Goal: Task Accomplishment & Management: Manage account settings

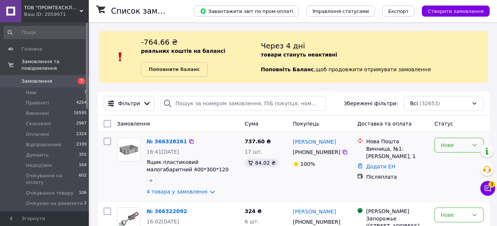
click at [445, 144] on div "Нове" at bounding box center [455, 145] width 28 height 8
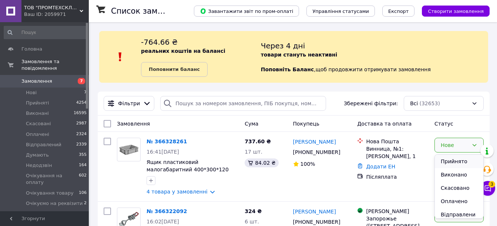
click at [451, 161] on li "Прийнято" at bounding box center [459, 161] width 48 height 13
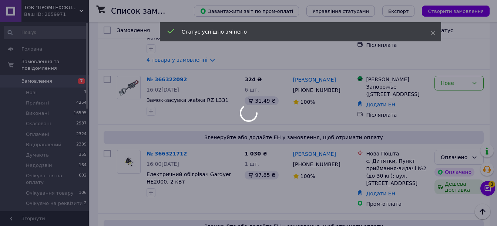
scroll to position [148, 0]
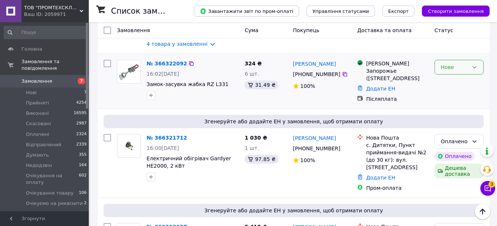
click at [448, 68] on div "Нове" at bounding box center [455, 67] width 28 height 8
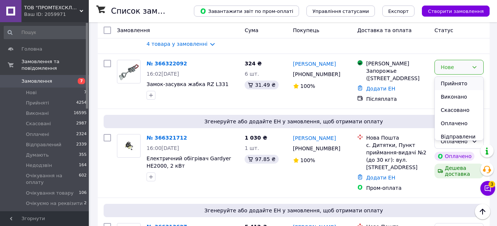
click at [452, 83] on li "Прийнято" at bounding box center [459, 83] width 48 height 13
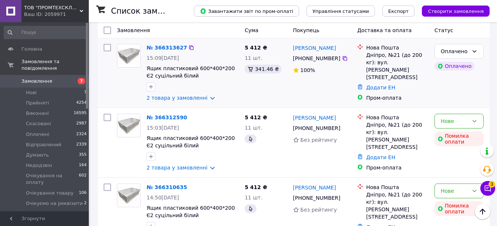
scroll to position [370, 0]
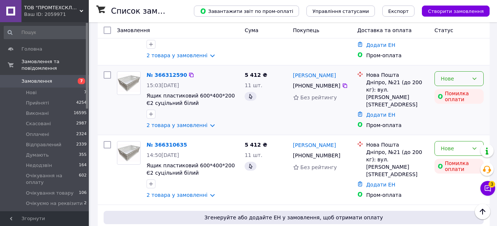
click at [463, 83] on div "Нове" at bounding box center [455, 79] width 28 height 8
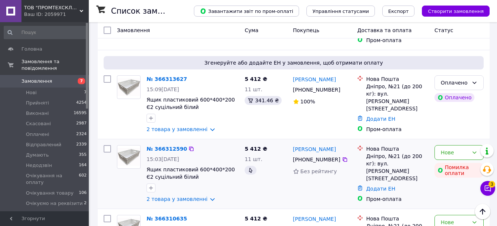
scroll to position [333, 0]
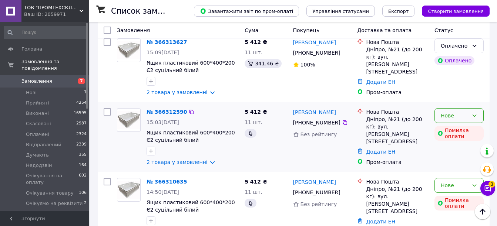
click at [447, 120] on div "Нове" at bounding box center [455, 116] width 28 height 8
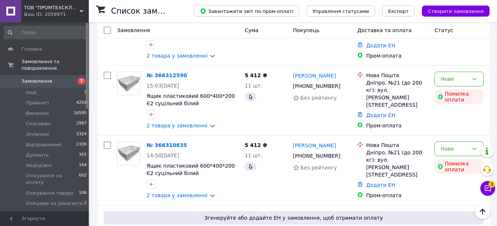
scroll to position [370, 0]
click at [463, 83] on div "Нове" at bounding box center [455, 79] width 28 height 8
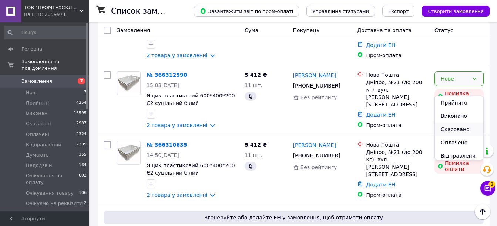
click at [461, 130] on li "Скасовано" at bounding box center [459, 129] width 48 height 13
click at [461, 130] on div "Нове Помилка оплати" at bounding box center [459, 100] width 55 height 64
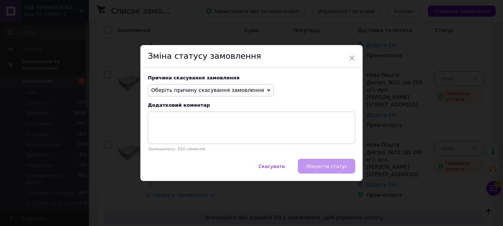
click at [198, 86] on span "Оберіть причину скасування замовлення" at bounding box center [211, 90] width 126 height 13
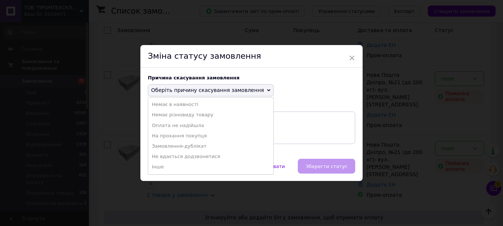
click at [197, 147] on li "Замовлення-дублікат" at bounding box center [210, 146] width 125 height 10
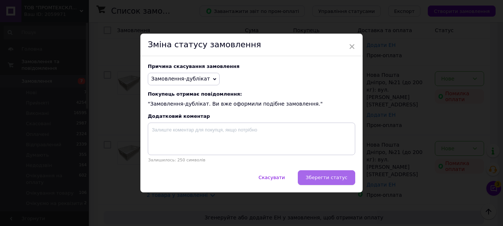
click at [320, 178] on span "Зберегти статус" at bounding box center [326, 178] width 42 height 6
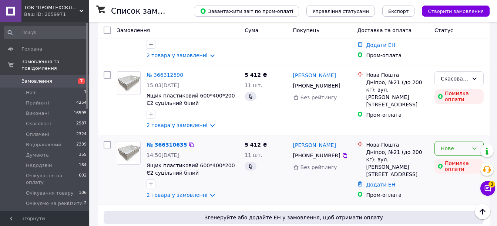
click at [449, 153] on div "Нове" at bounding box center [455, 149] width 28 height 8
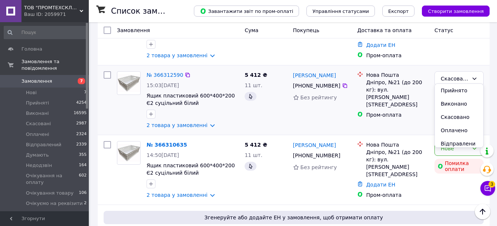
click at [458, 89] on li "Прийнято" at bounding box center [459, 90] width 48 height 13
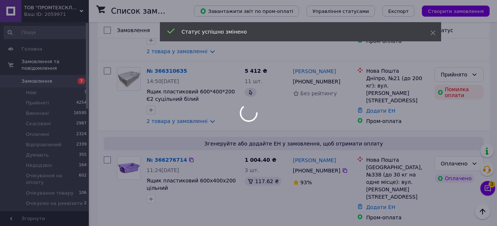
scroll to position [555, 0]
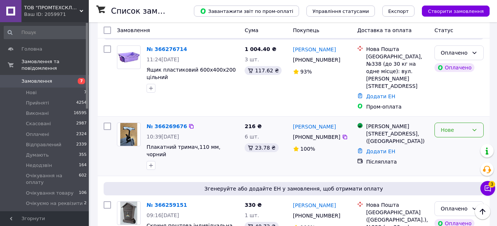
click at [450, 127] on div "Нове" at bounding box center [455, 130] width 28 height 8
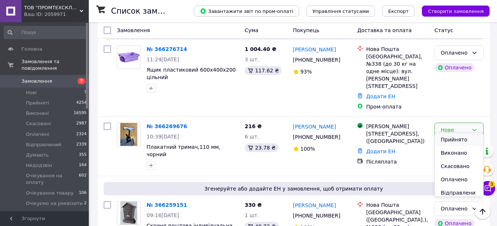
click at [451, 136] on li "Прийнято" at bounding box center [459, 139] width 48 height 13
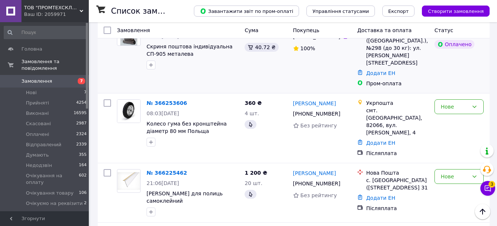
scroll to position [740, 0]
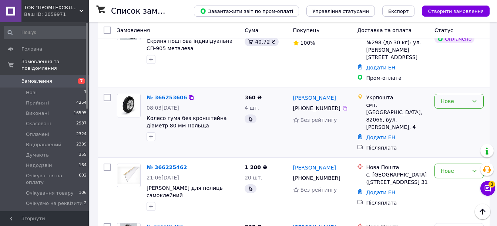
click at [453, 97] on div "Нове" at bounding box center [455, 101] width 28 height 8
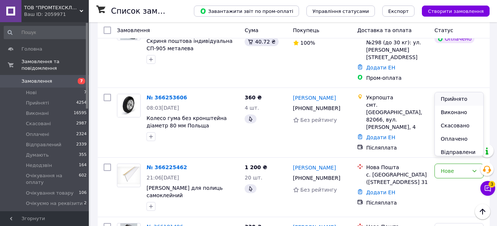
click at [452, 95] on li "Прийнято" at bounding box center [459, 99] width 48 height 13
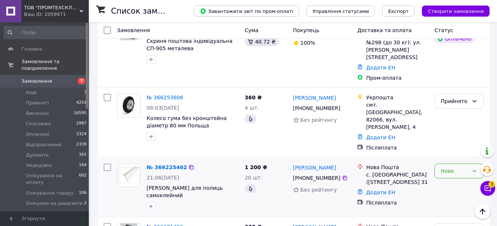
click at [455, 167] on div "Нове" at bounding box center [455, 171] width 28 height 8
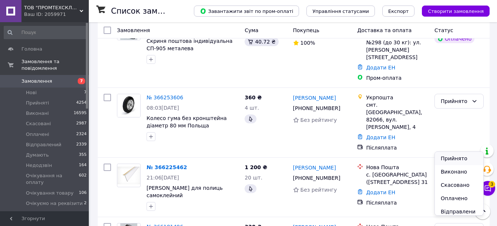
click at [459, 158] on li "Прийнято" at bounding box center [459, 158] width 48 height 13
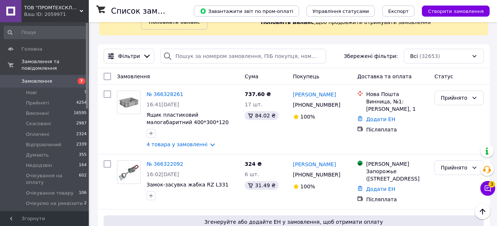
scroll to position [0, 0]
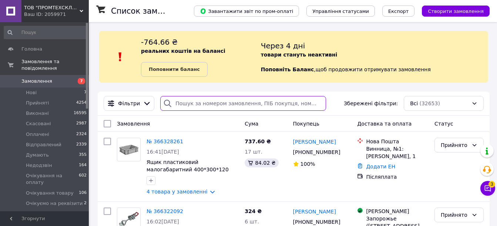
click at [185, 103] on input "search" at bounding box center [243, 103] width 166 height 15
paste input "[PHONE_NUMBER]"
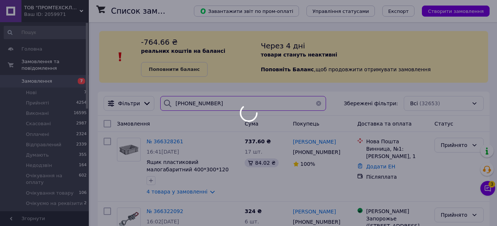
type input "[PHONE_NUMBER]"
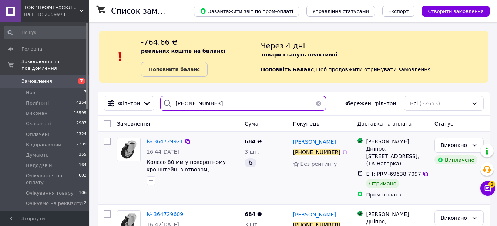
drag, startPoint x: 239, startPoint y: 100, endPoint x: 240, endPoint y: 132, distance: 32.2
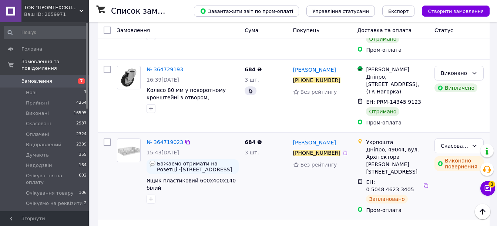
scroll to position [259, 0]
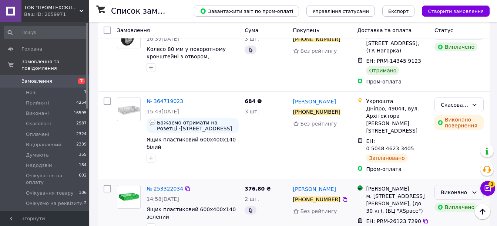
click at [460, 189] on div "Виконано" at bounding box center [455, 193] width 28 height 8
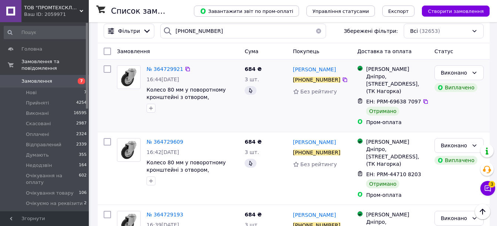
scroll to position [37, 0]
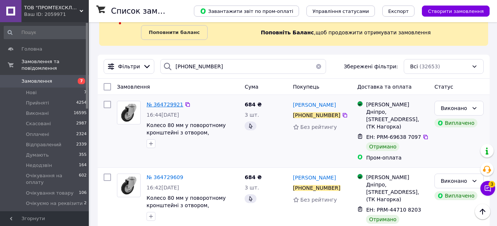
click at [160, 105] on span "№ 364729921" at bounding box center [165, 105] width 37 height 6
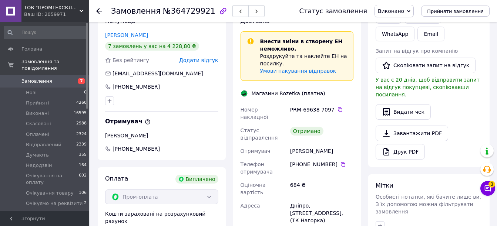
scroll to position [148, 0]
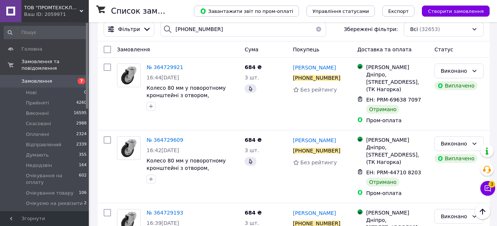
scroll to position [74, 0]
click at [159, 66] on span "№ 364729921" at bounding box center [165, 68] width 37 height 6
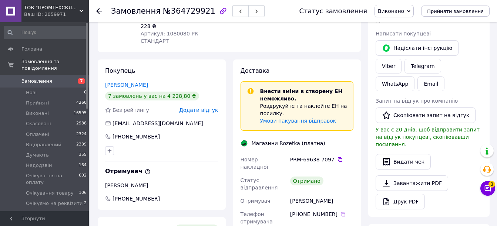
scroll to position [148, 0]
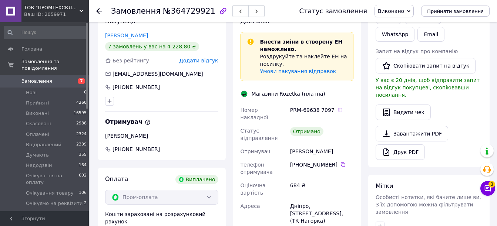
drag, startPoint x: 125, startPoint y: 29, endPoint x: 131, endPoint y: 33, distance: 6.8
click at [126, 33] on link "[PERSON_NAME]" at bounding box center [126, 36] width 43 height 6
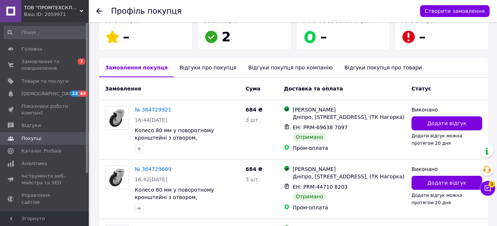
scroll to position [179, 0]
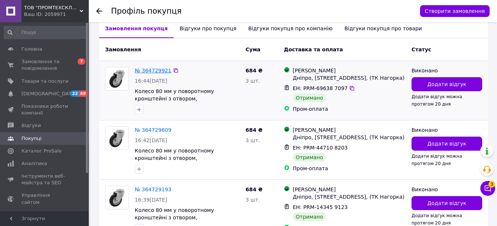
click at [161, 69] on link "№ 364729921" at bounding box center [153, 71] width 37 height 6
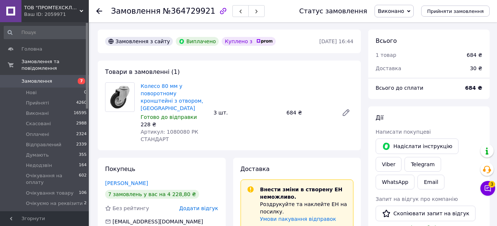
click at [50, 78] on span "Замовлення" at bounding box center [44, 81] width 47 height 7
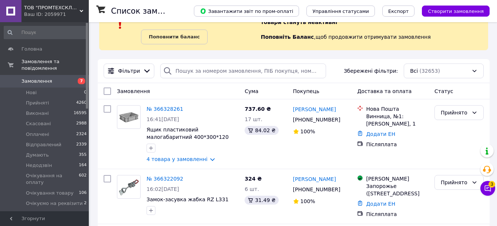
scroll to position [37, 0]
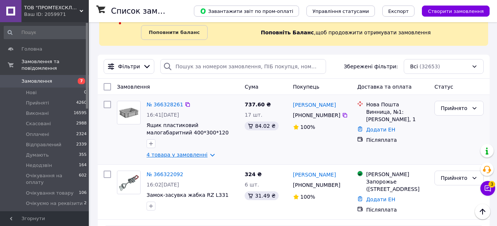
click at [160, 157] on link "4 товара у замовленні" at bounding box center [177, 155] width 61 height 6
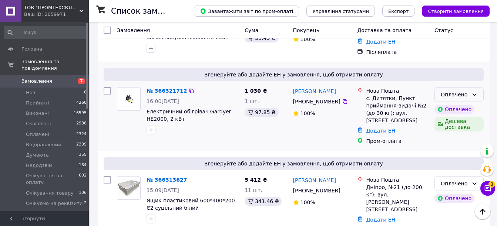
scroll to position [333, 0]
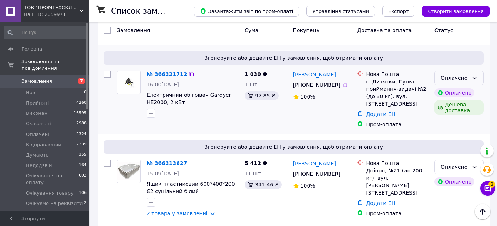
click at [449, 82] on div "Оплачено" at bounding box center [455, 78] width 28 height 8
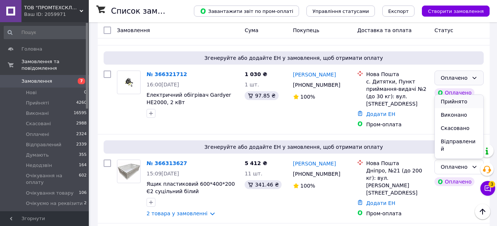
click at [449, 100] on li "Прийнято" at bounding box center [459, 101] width 48 height 13
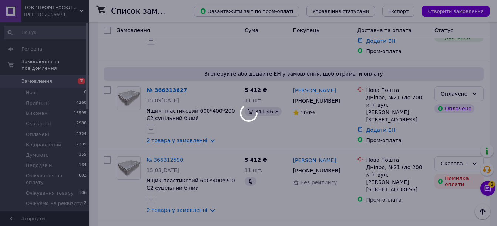
scroll to position [407, 0]
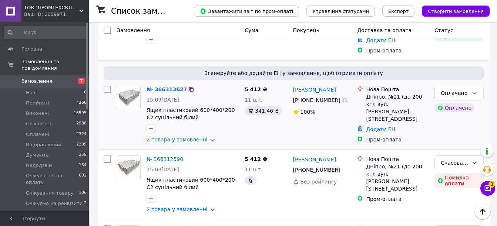
click at [172, 143] on link "2 товара у замовленні" at bounding box center [177, 140] width 61 height 6
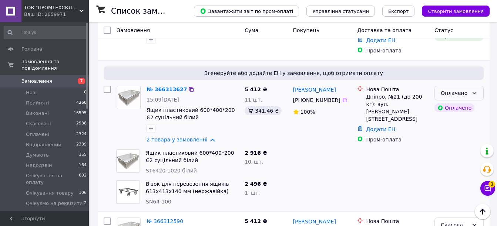
click at [447, 97] on div "Оплачено" at bounding box center [455, 93] width 28 height 8
drag, startPoint x: 446, startPoint y: 113, endPoint x: 134, endPoint y: 140, distance: 312.7
click at [446, 113] on li "Прийнято" at bounding box center [459, 116] width 48 height 13
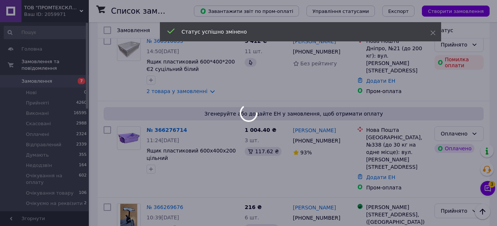
scroll to position [666, 0]
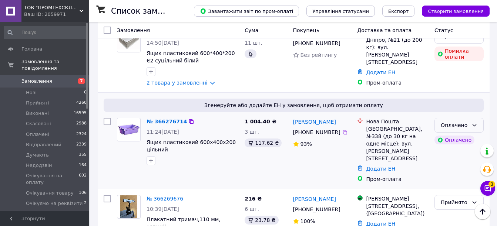
click at [469, 128] on div "Оплачено" at bounding box center [458, 125] width 49 height 15
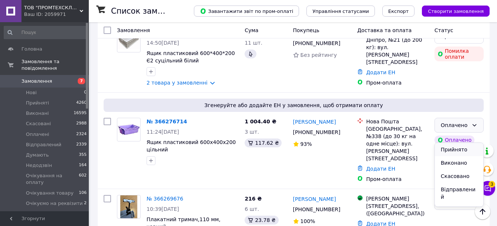
click at [452, 150] on li "Прийнято" at bounding box center [459, 149] width 48 height 13
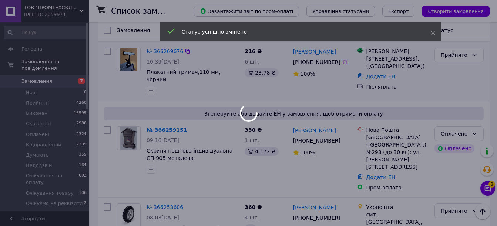
scroll to position [814, 0]
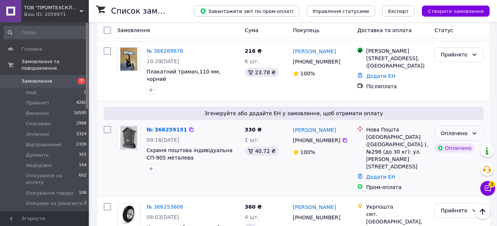
click at [460, 133] on div "Оплачено" at bounding box center [455, 134] width 28 height 8
click at [447, 146] on li "Прийнято" at bounding box center [459, 146] width 48 height 13
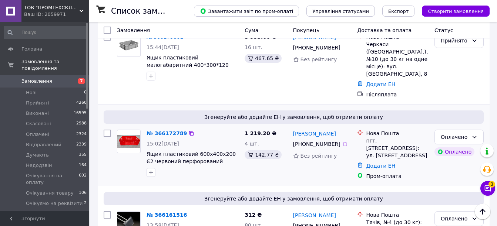
scroll to position [1184, 0]
click at [455, 130] on div "Оплачено" at bounding box center [458, 137] width 49 height 15
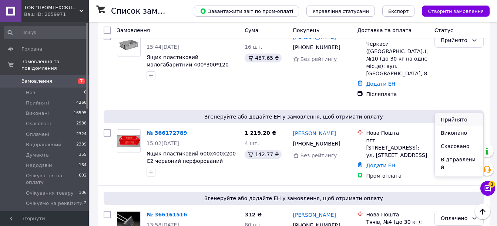
click at [453, 117] on li "Прийнято" at bounding box center [459, 119] width 48 height 13
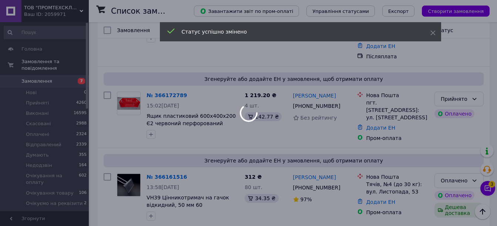
scroll to position [1258, 0]
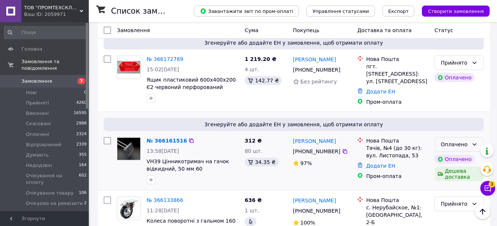
click at [459, 141] on div "Оплачено" at bounding box center [455, 145] width 28 height 8
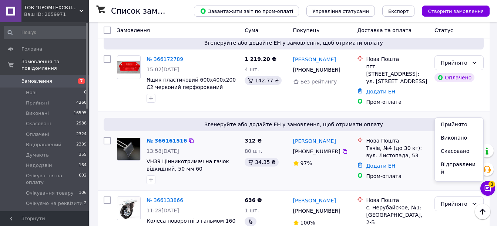
drag, startPoint x: 450, startPoint y: 123, endPoint x: 167, endPoint y: 145, distance: 284.4
click at [451, 123] on li "Прийнято" at bounding box center [459, 124] width 48 height 13
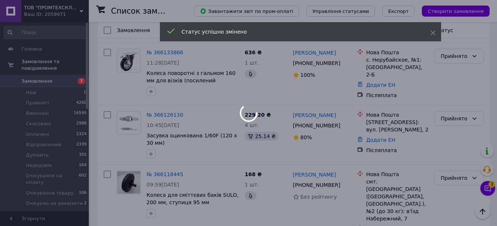
scroll to position [1554, 0]
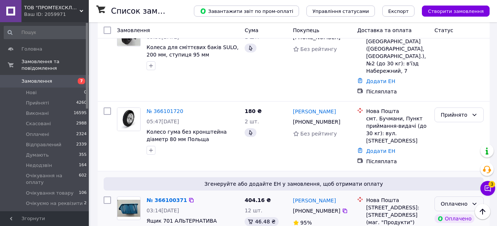
click at [447, 200] on div "Оплачено" at bounding box center [455, 204] width 28 height 8
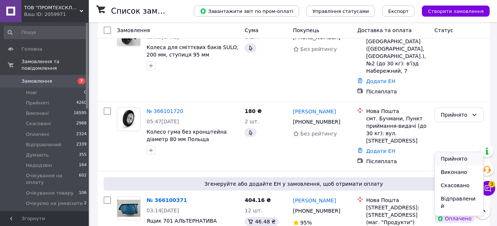
click at [448, 159] on li "Прийнято" at bounding box center [459, 158] width 48 height 13
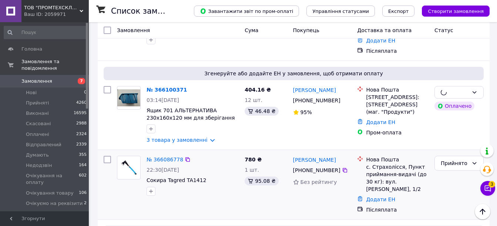
scroll to position [1665, 0]
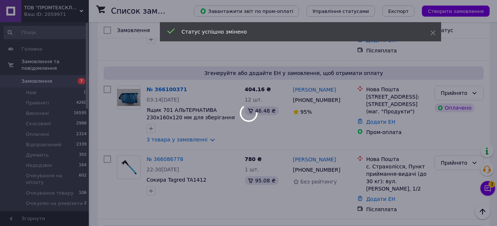
click at [207, 119] on div at bounding box center [248, 113] width 497 height 226
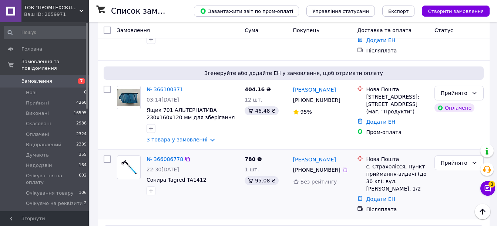
drag, startPoint x: 206, startPoint y: 120, endPoint x: 200, endPoint y: 131, distance: 12.8
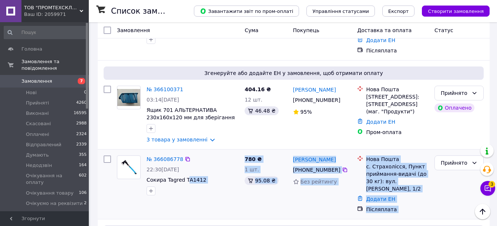
drag, startPoint x: 200, startPoint y: 131, endPoint x: 209, endPoint y: 122, distance: 12.6
click at [210, 153] on div "№ 366086778 22:30[DATE] Сокира Tagred TA1412" at bounding box center [193, 176] width 98 height 46
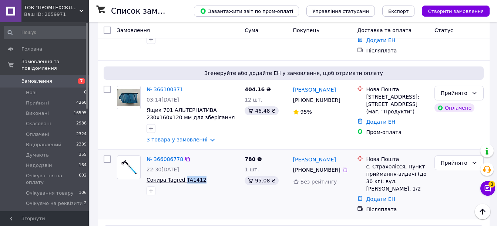
drag, startPoint x: 204, startPoint y: 120, endPoint x: 183, endPoint y: 118, distance: 20.8
click at [183, 177] on span "Сокира Tagred TA1412" at bounding box center [193, 180] width 92 height 7
drag, startPoint x: 183, startPoint y: 118, endPoint x: 189, endPoint y: 121, distance: 6.6
copy span "TA1412"
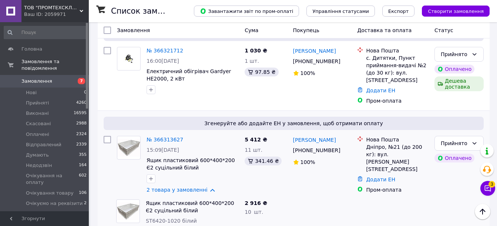
scroll to position [370, 0]
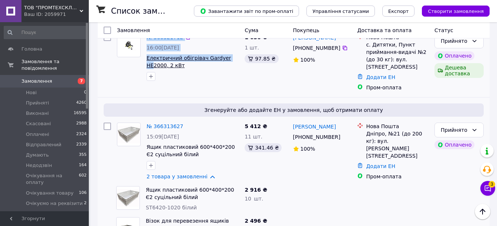
drag, startPoint x: 143, startPoint y: 75, endPoint x: 152, endPoint y: 73, distance: 9.3
click at [152, 73] on div "№ 366321712 16:00[DATE] Електричний обігрівач Gardyer HE2000, 2 кВт" at bounding box center [178, 57] width 128 height 53
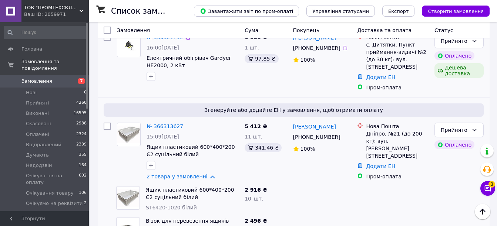
drag, startPoint x: 152, startPoint y: 73, endPoint x: 189, endPoint y: 72, distance: 37.4
click at [189, 69] on span "Електричний обігрівач Gardyer HE2000, 2 кВт" at bounding box center [193, 61] width 92 height 15
drag, startPoint x: 191, startPoint y: 74, endPoint x: 146, endPoint y: 74, distance: 45.2
click at [146, 74] on div "№ 366321712 16:00[DATE] Електричний обігрівач Gardyer HE2000, 2 кВт" at bounding box center [193, 57] width 98 height 53
drag, startPoint x: 146, startPoint y: 74, endPoint x: 158, endPoint y: 73, distance: 11.5
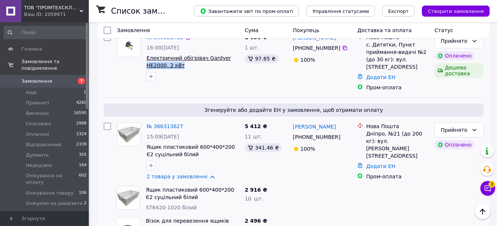
copy span "HE2000, 2 кВт"
click at [237, 94] on div "№ 366321712 16:00[DATE] Електричний обігрівач Gardyer HE2000, 2 кВт" at bounding box center [178, 63] width 128 height 64
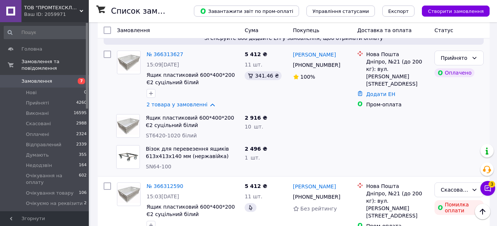
scroll to position [407, 0]
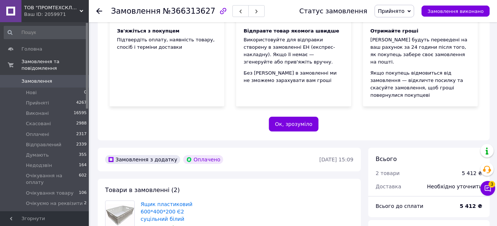
scroll to position [222, 0]
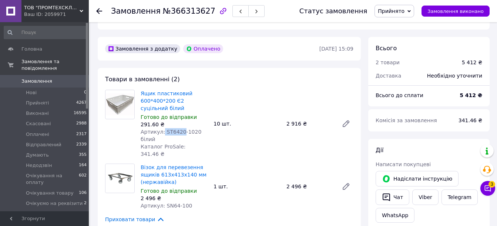
drag, startPoint x: 162, startPoint y: 125, endPoint x: 179, endPoint y: 124, distance: 17.4
click at [179, 129] on span "Артикул: ST6420-1020 білий" at bounding box center [171, 135] width 61 height 13
click at [158, 91] on link "Ящик пластиковий 600*400*200 Є2 суцільний білий" at bounding box center [167, 101] width 52 height 21
